Goal: Answer question/provide support: Share knowledge or assist other users

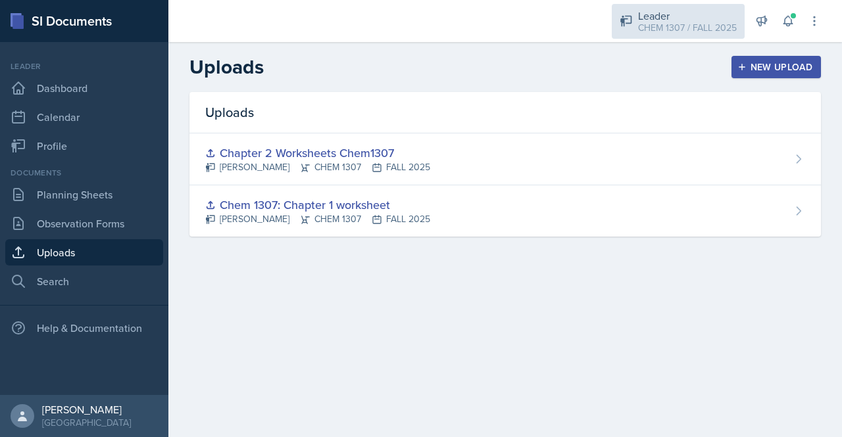
click at [710, 31] on div "CHEM 1307 / FALL 2025" at bounding box center [687, 28] width 99 height 14
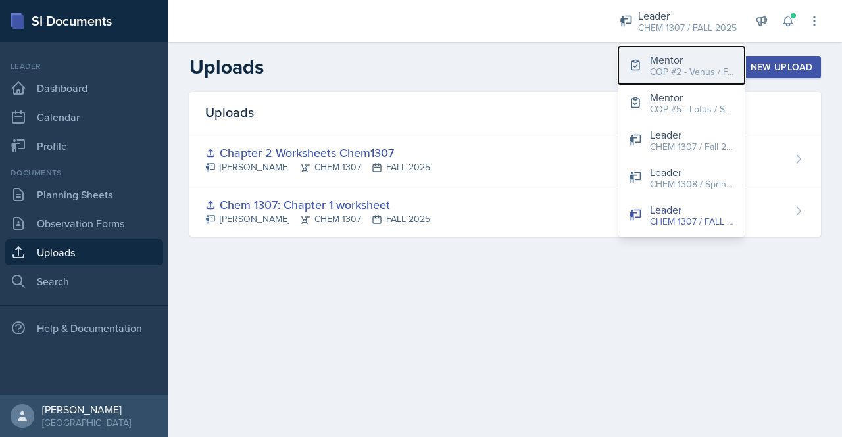
click at [683, 79] on button "Mentor COP #2 - Venus / FALL 2025" at bounding box center [681, 65] width 126 height 37
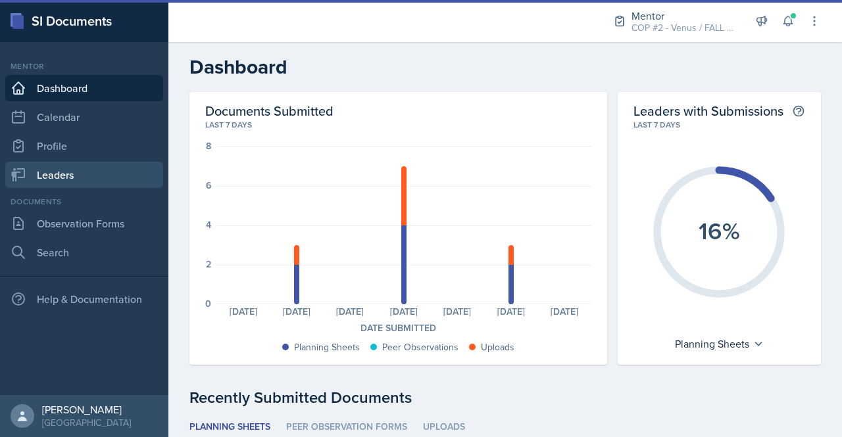
click at [61, 171] on link "Leaders" at bounding box center [84, 175] width 158 height 26
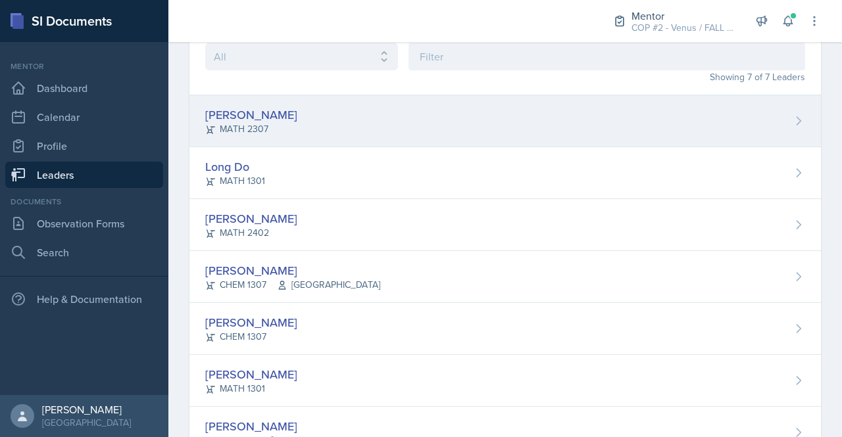
scroll to position [76, 0]
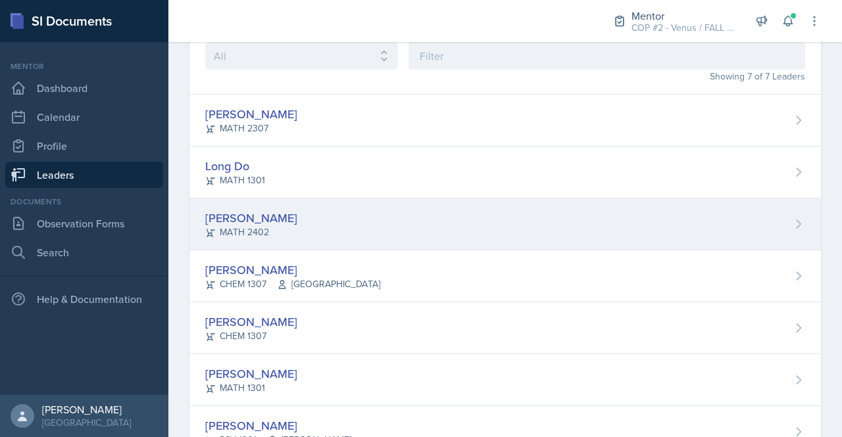
click at [322, 224] on div "[PERSON_NAME] MATH 2402" at bounding box center [504, 225] width 631 height 52
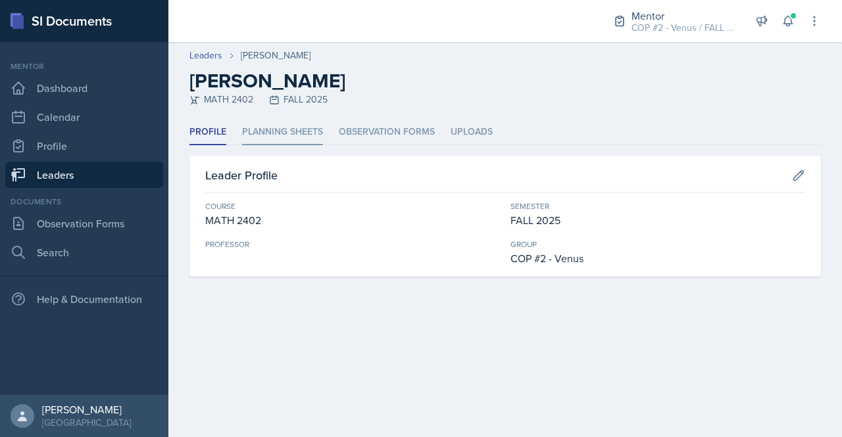
click at [303, 140] on li "Planning Sheets" at bounding box center [282, 133] width 81 height 26
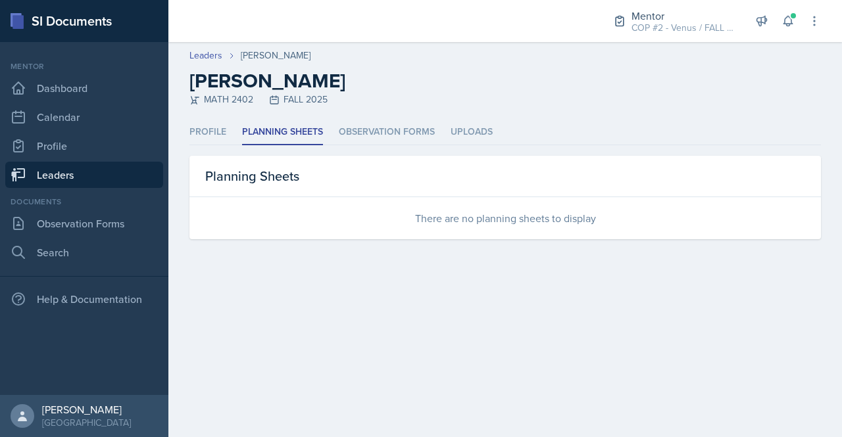
click at [51, 179] on link "Leaders" at bounding box center [84, 175] width 158 height 26
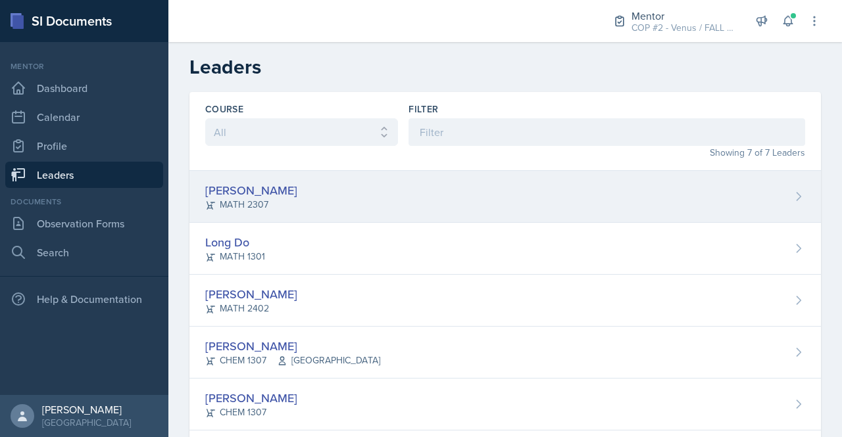
click at [292, 205] on div "[PERSON_NAME] MATH 2307" at bounding box center [504, 197] width 631 height 52
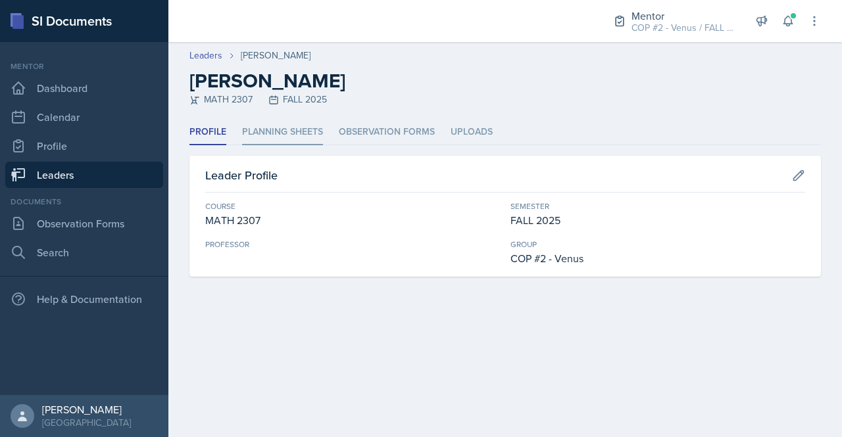
click at [295, 131] on li "Planning Sheets" at bounding box center [282, 133] width 81 height 26
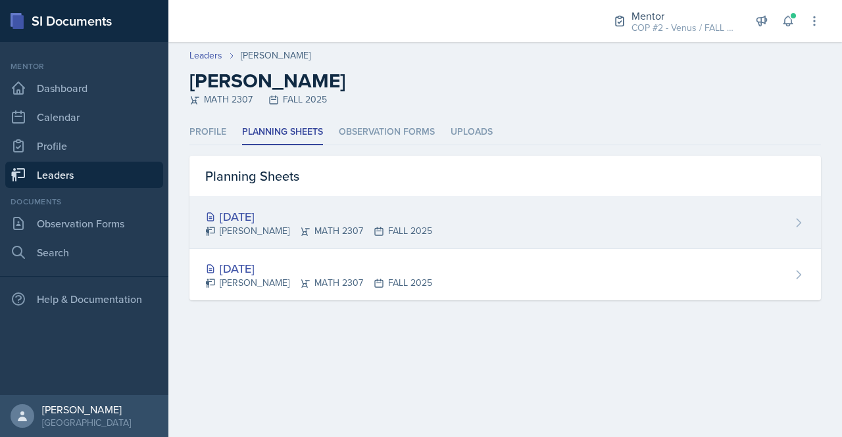
click at [276, 214] on div "[DATE]" at bounding box center [318, 217] width 227 height 18
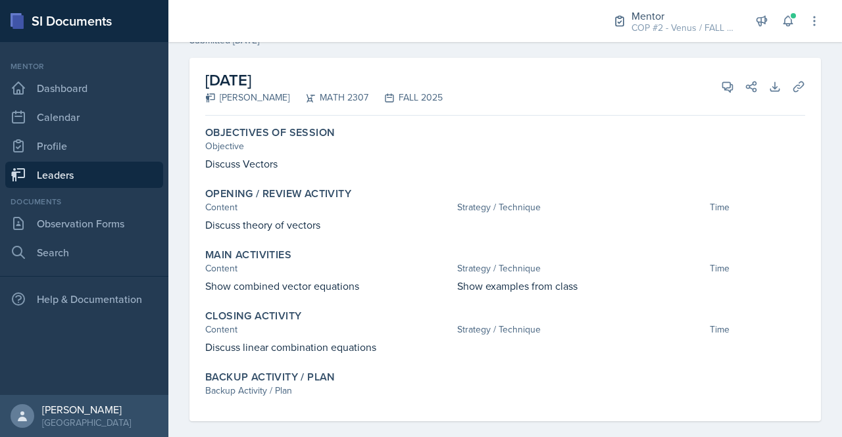
scroll to position [74, 0]
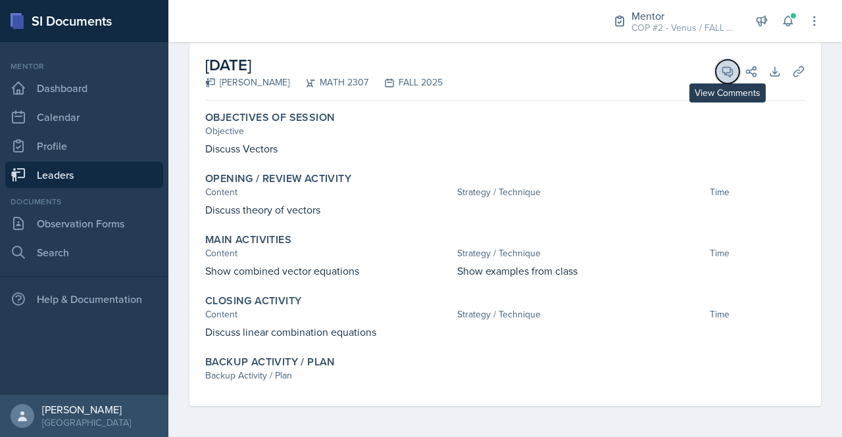
click at [723, 67] on icon at bounding box center [728, 72] width 10 height 10
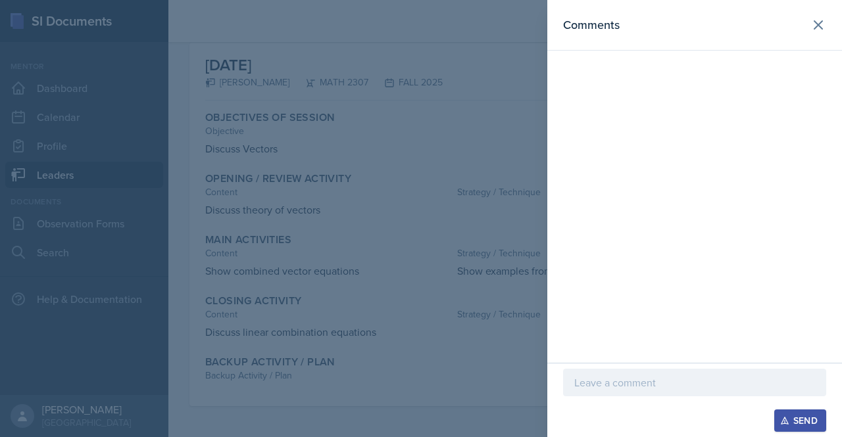
click at [621, 389] on p at bounding box center [694, 383] width 241 height 16
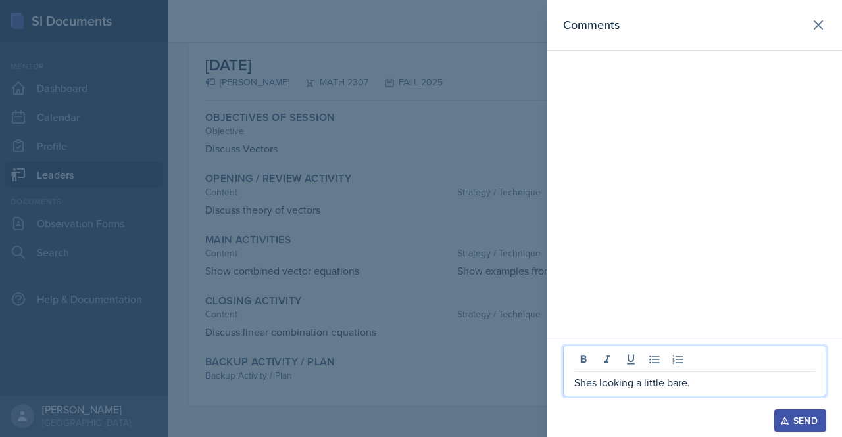
click at [593, 383] on p "Shes looking a little bare." at bounding box center [694, 383] width 241 height 16
click at [759, 383] on p "She's looking a little bare." at bounding box center [694, 383] width 241 height 16
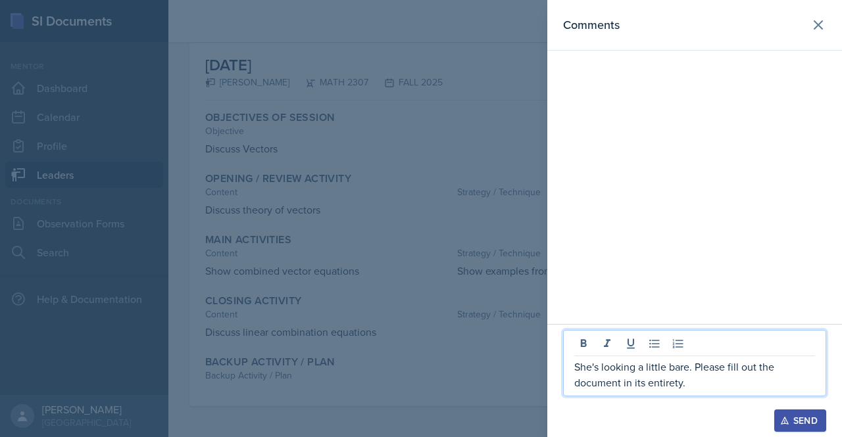
click at [792, 414] on div "Send" at bounding box center [800, 421] width 35 height 11
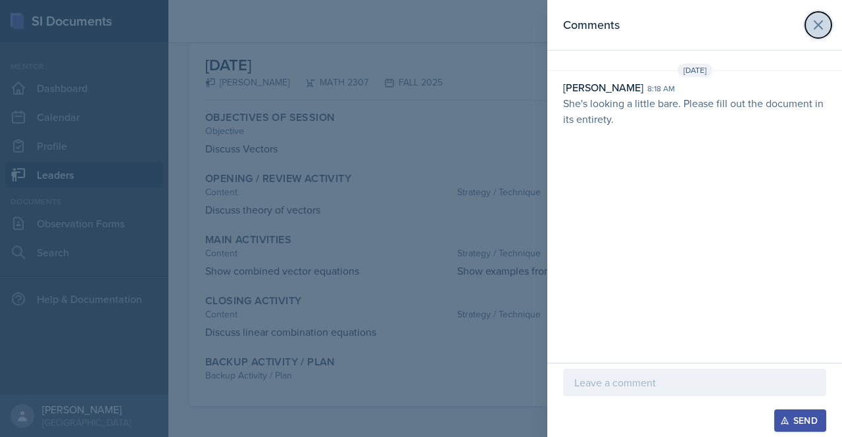
click at [822, 21] on icon at bounding box center [818, 25] width 8 height 8
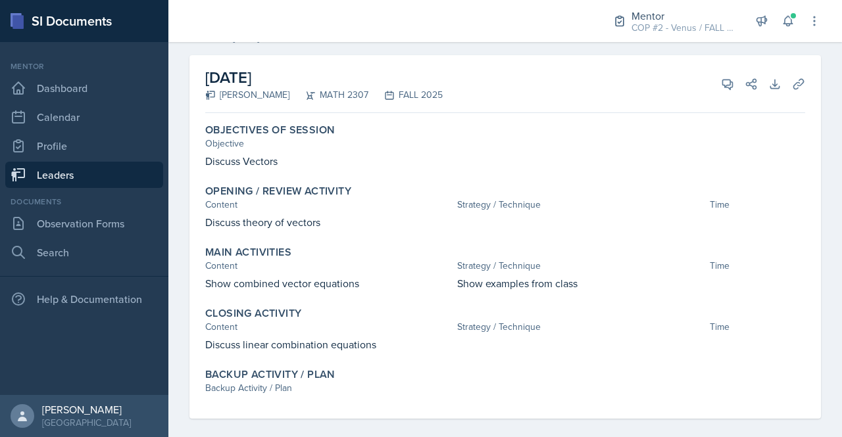
scroll to position [63, 0]
click at [50, 170] on link "Leaders" at bounding box center [84, 175] width 158 height 26
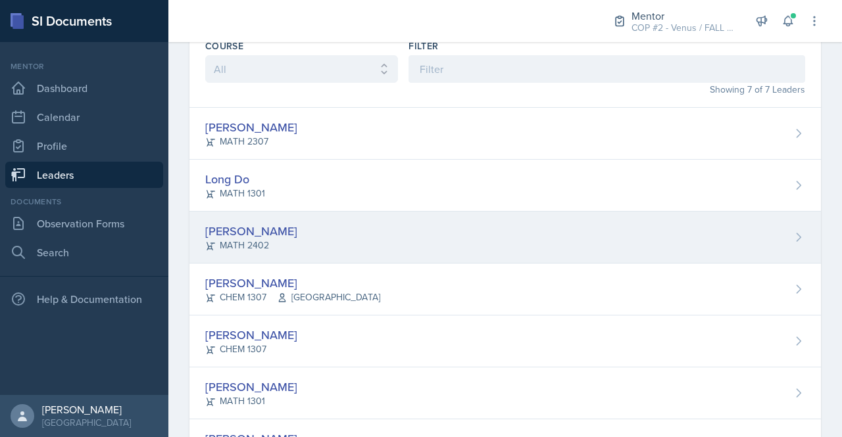
scroll to position [124, 0]
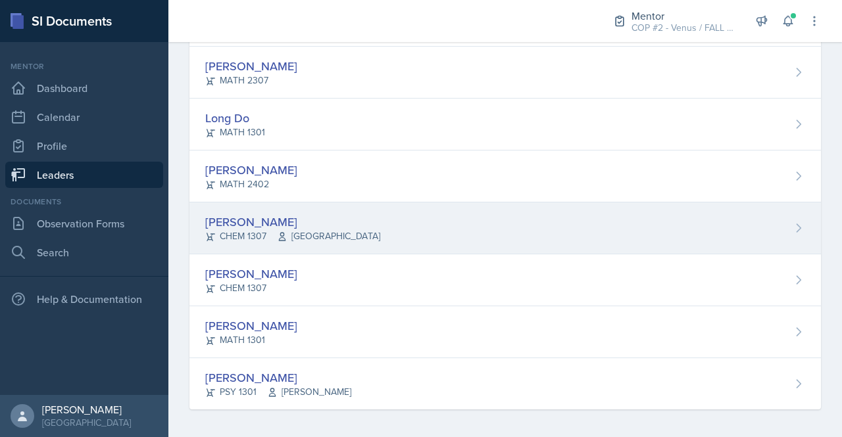
click at [281, 230] on span "[GEOGRAPHIC_DATA]" at bounding box center [328, 237] width 103 height 14
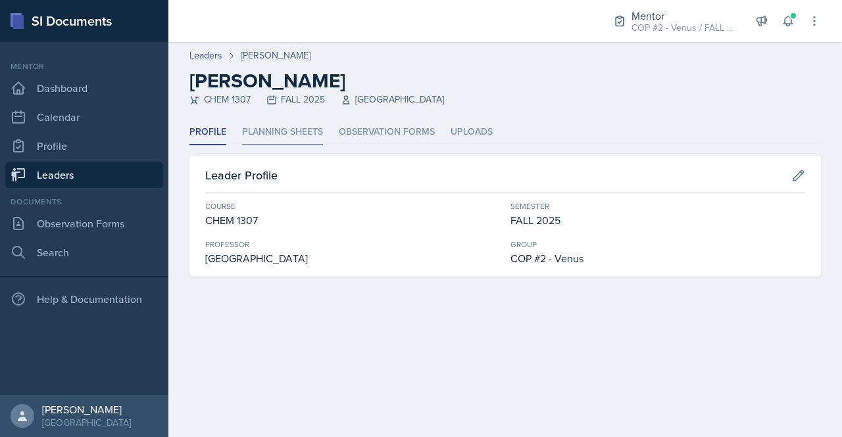
click at [309, 129] on li "Planning Sheets" at bounding box center [282, 133] width 81 height 26
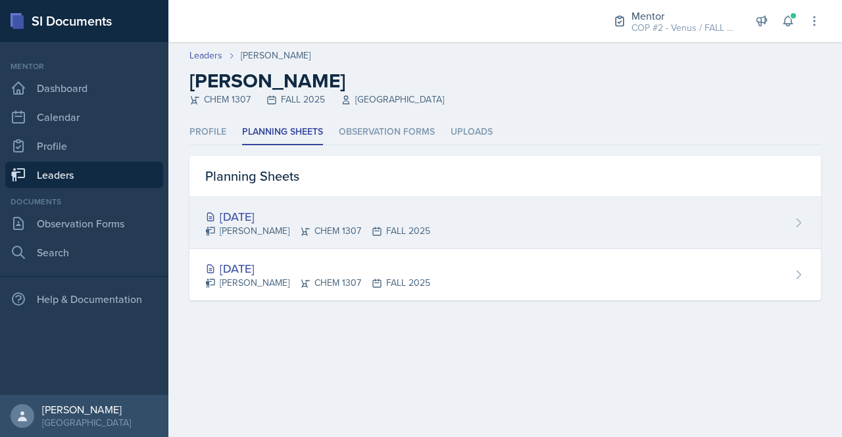
click at [300, 233] on icon at bounding box center [305, 231] width 11 height 11
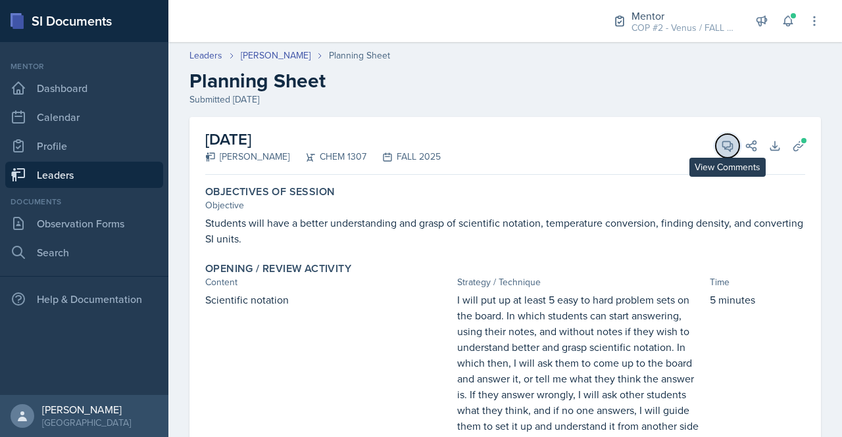
click at [721, 147] on icon at bounding box center [727, 145] width 13 height 13
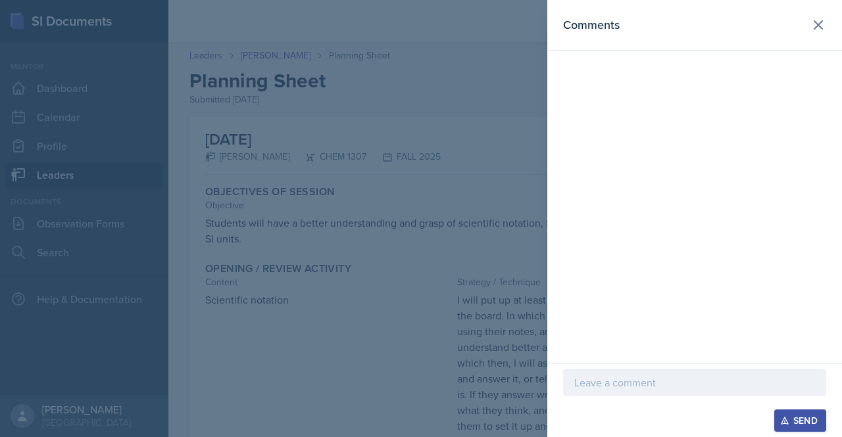
click at [620, 377] on p at bounding box center [694, 383] width 241 height 16
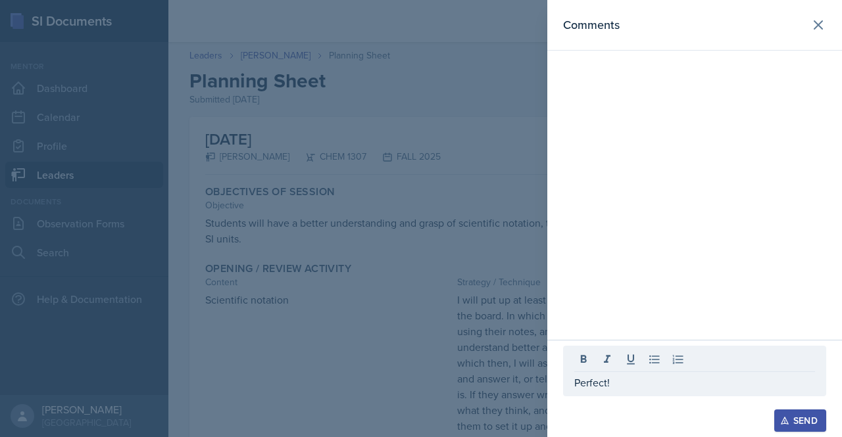
click at [821, 414] on button "Send" at bounding box center [800, 421] width 52 height 22
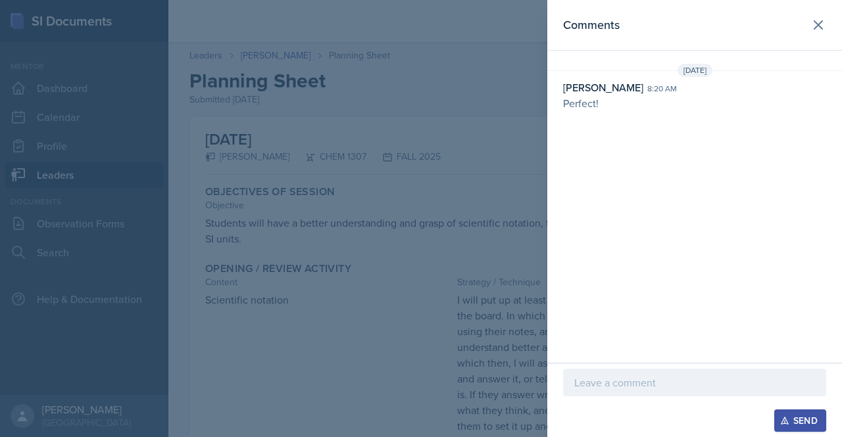
click at [821, 39] on header "Comments" at bounding box center [694, 25] width 295 height 51
click at [819, 28] on icon at bounding box center [818, 25] width 16 height 16
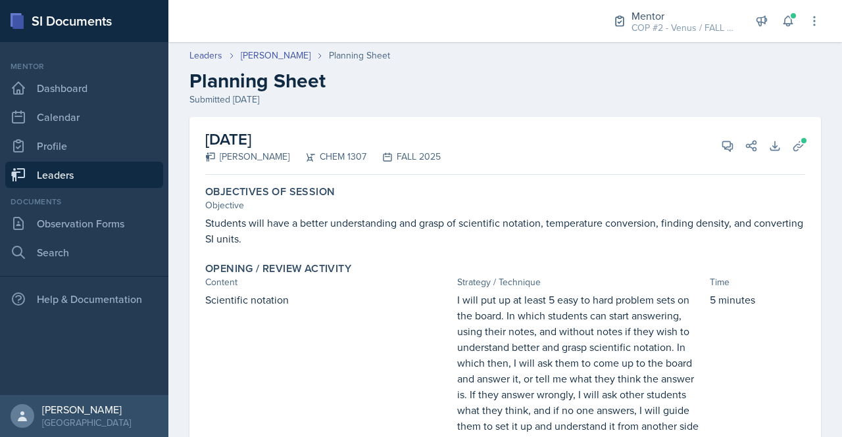
click at [55, 177] on link "Leaders" at bounding box center [84, 175] width 158 height 26
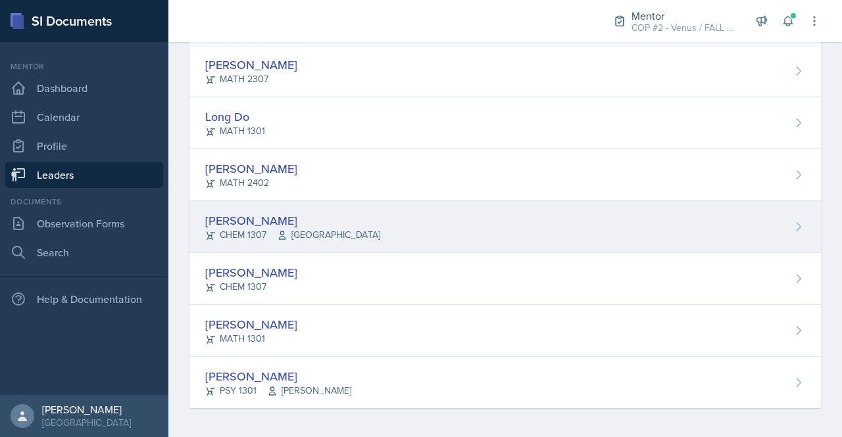
scroll to position [126, 0]
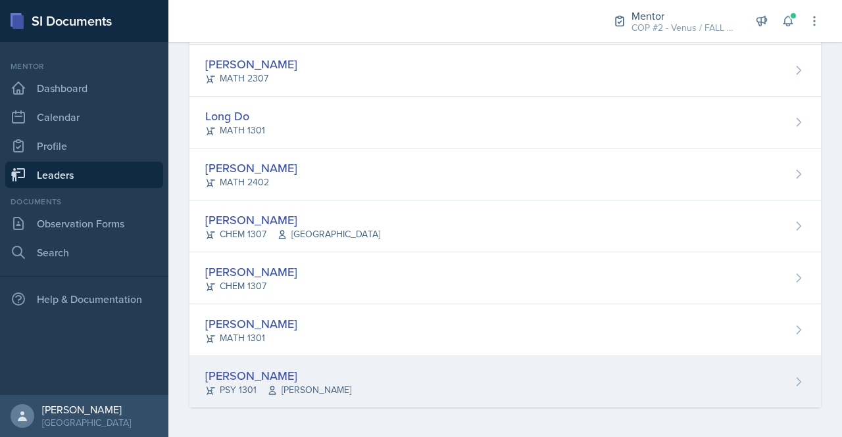
click at [260, 376] on div "[PERSON_NAME]" at bounding box center [278, 376] width 146 height 18
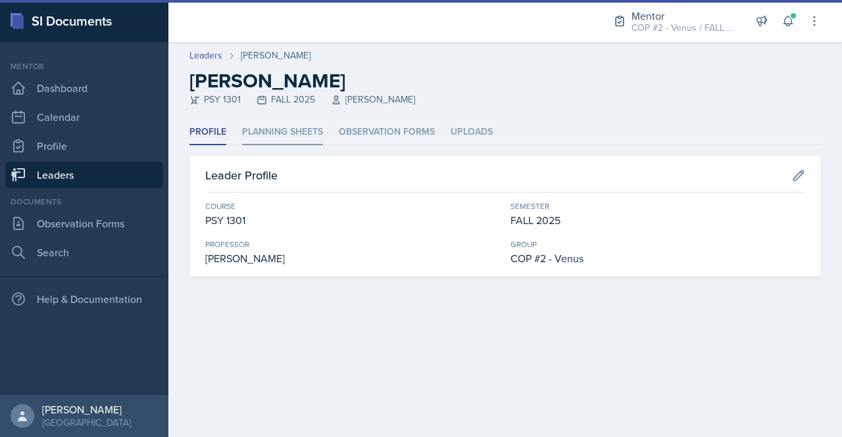
click at [295, 132] on li "Planning Sheets" at bounding box center [282, 133] width 81 height 26
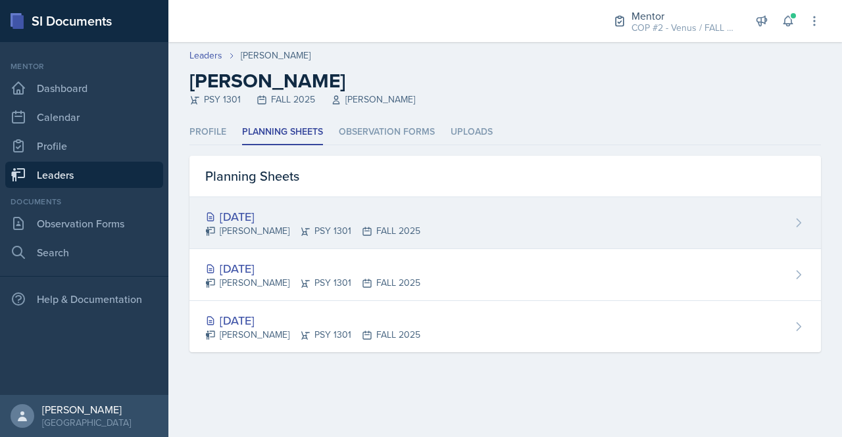
click at [288, 222] on div "[DATE]" at bounding box center [312, 217] width 215 height 18
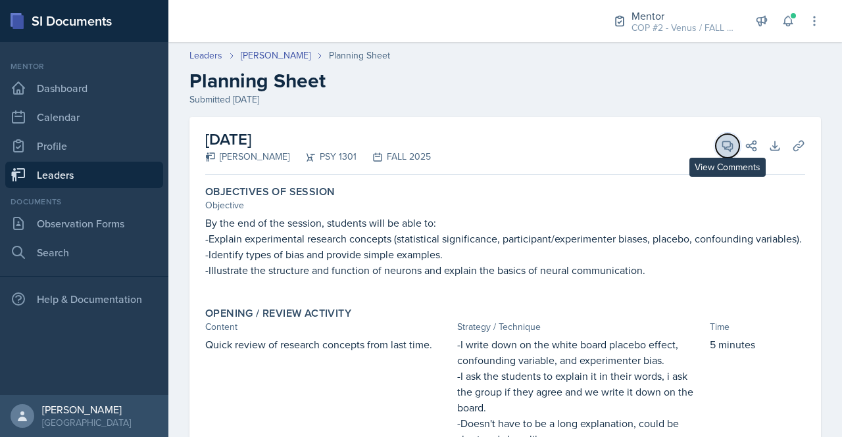
click at [722, 154] on button "View Comments" at bounding box center [728, 146] width 24 height 24
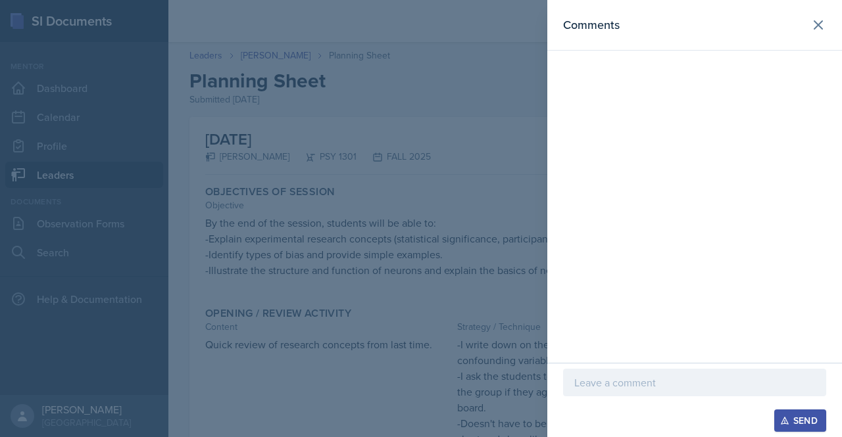
click at [603, 383] on p at bounding box center [694, 383] width 241 height 16
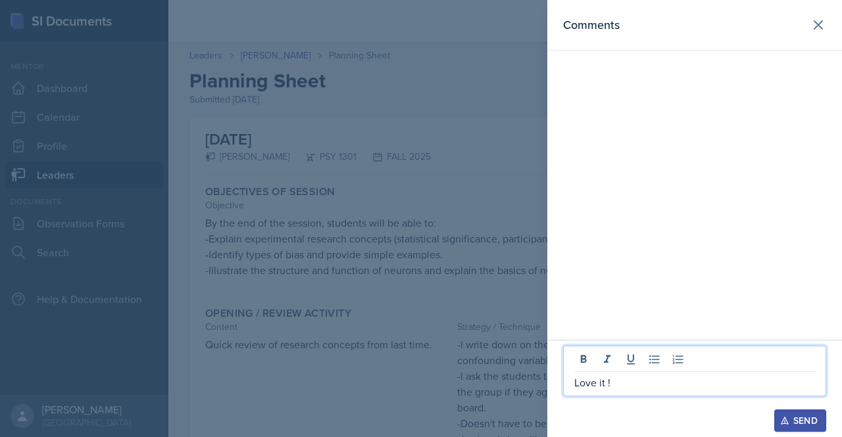
click at [815, 414] on div "Send" at bounding box center [800, 421] width 35 height 11
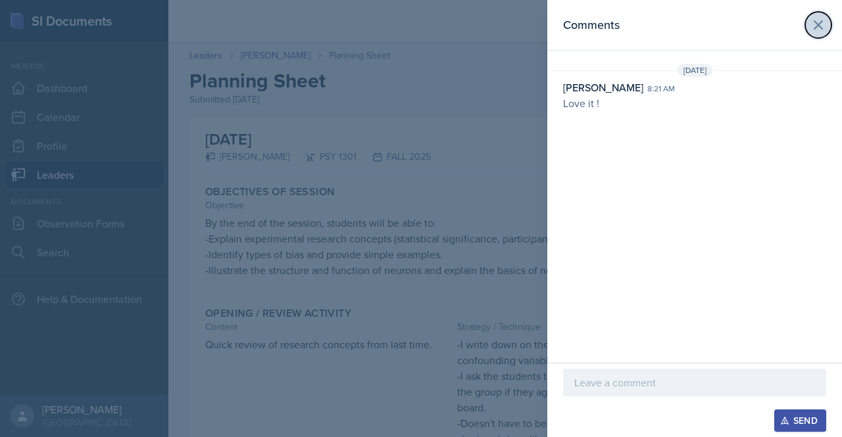
click at [822, 28] on icon at bounding box center [818, 25] width 16 height 16
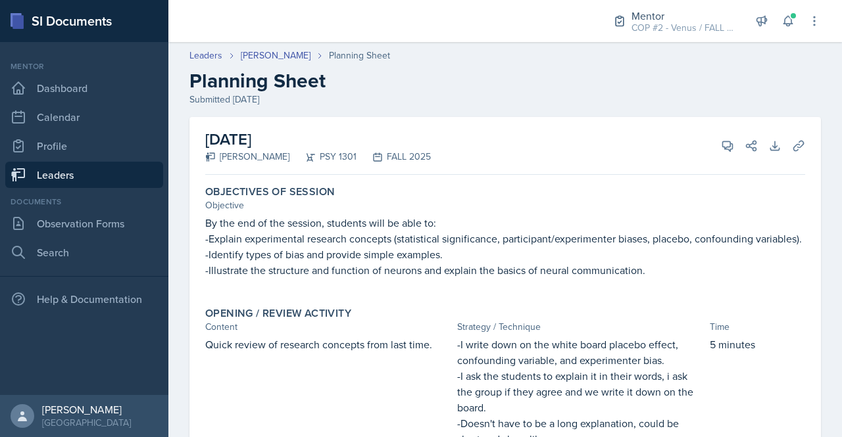
click at [66, 170] on link "Leaders" at bounding box center [84, 175] width 158 height 26
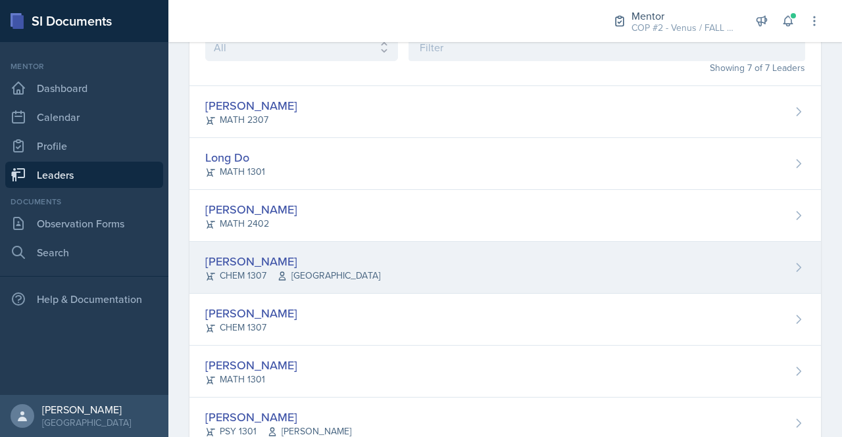
scroll to position [126, 0]
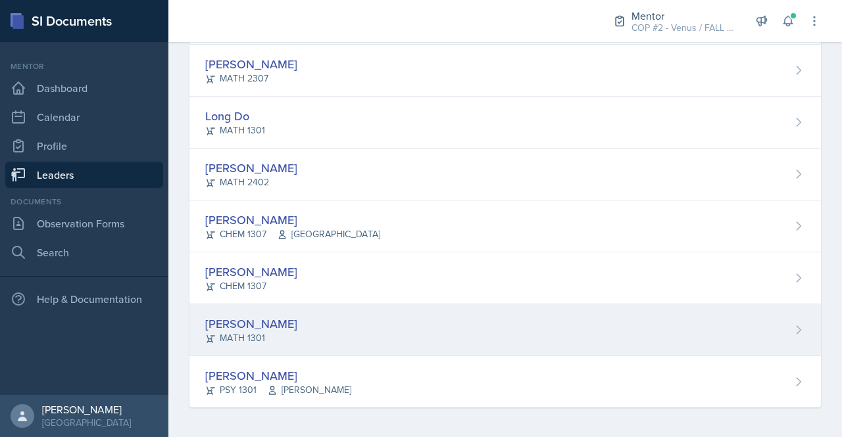
click at [283, 322] on div "[PERSON_NAME]" at bounding box center [251, 324] width 92 height 18
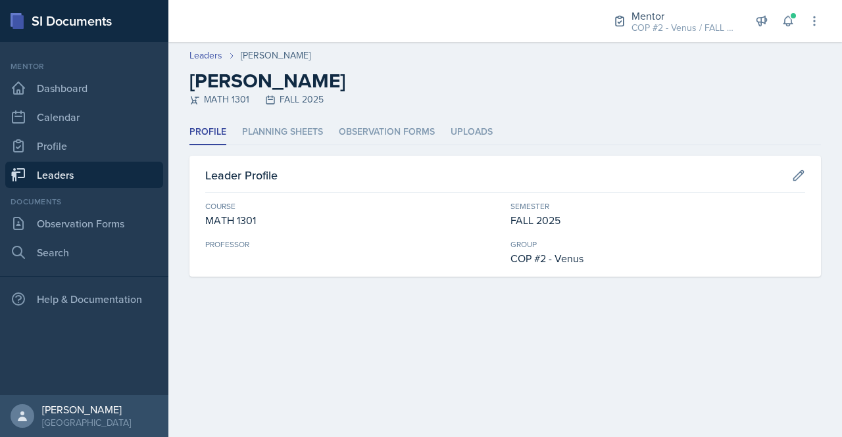
click at [276, 119] on header "Leaders Sakhana [PERSON_NAME] Sakhana [PERSON_NAME] MATH 1301 FALL 2025" at bounding box center [504, 81] width 673 height 78
click at [276, 132] on li "Planning Sheets" at bounding box center [282, 133] width 81 height 26
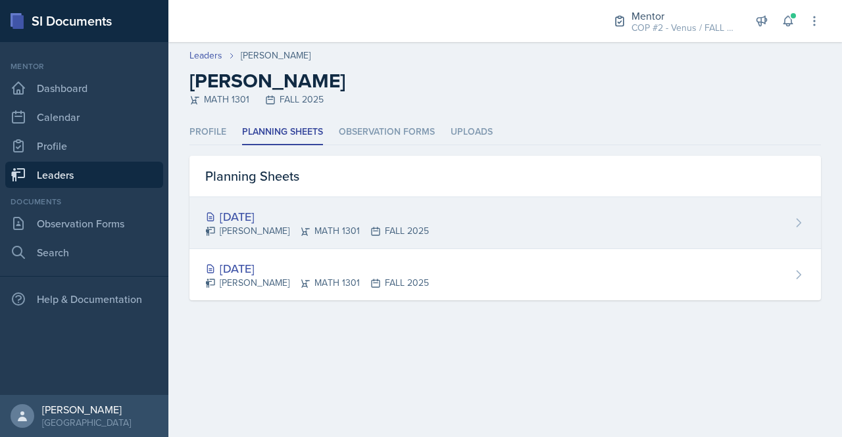
click at [255, 218] on div "[DATE]" at bounding box center [317, 217] width 224 height 18
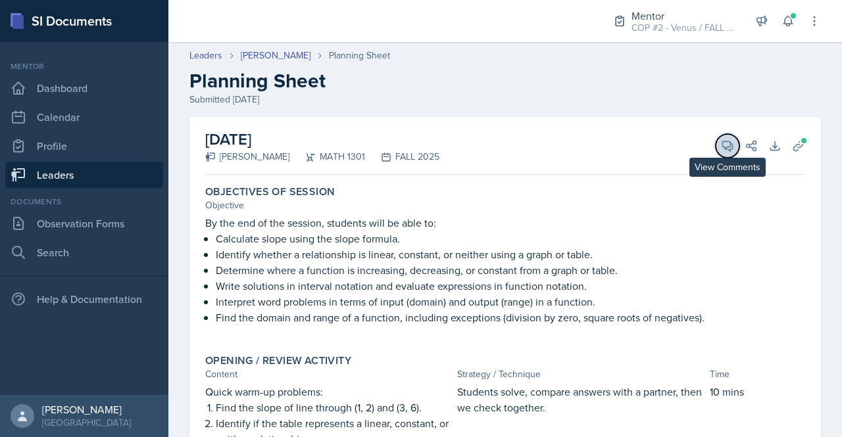
click at [723, 149] on icon at bounding box center [728, 146] width 10 height 10
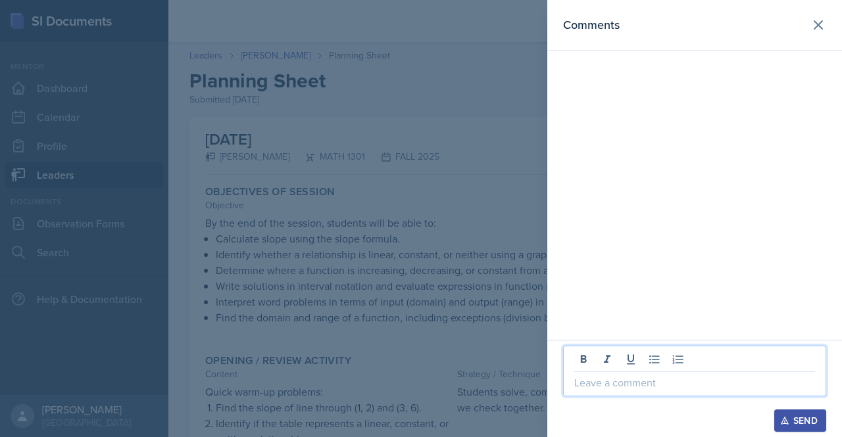
click at [646, 385] on p at bounding box center [694, 383] width 241 height 16
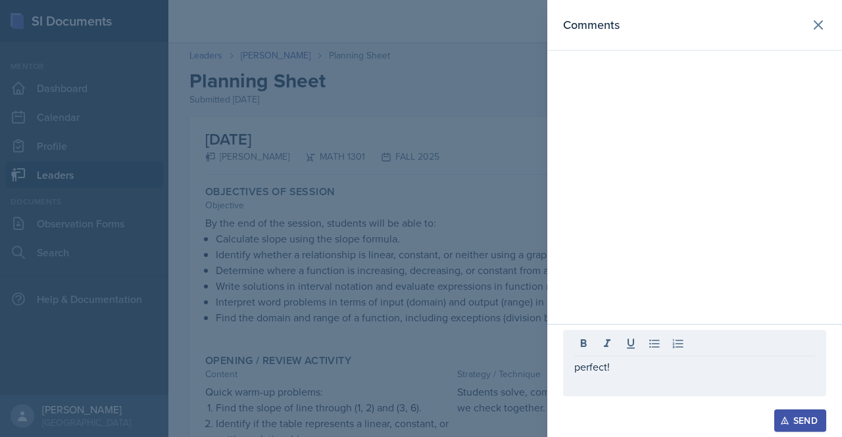
click at [789, 414] on div "Send" at bounding box center [800, 421] width 35 height 11
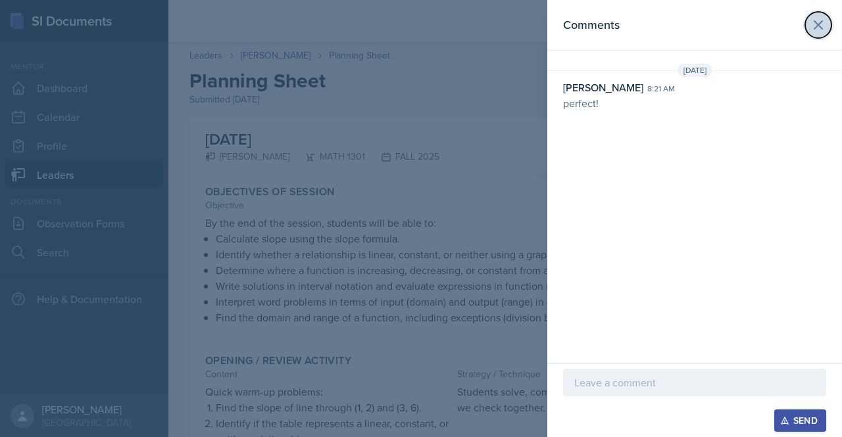
click at [818, 33] on button at bounding box center [818, 25] width 26 height 26
